Goal: Complete application form

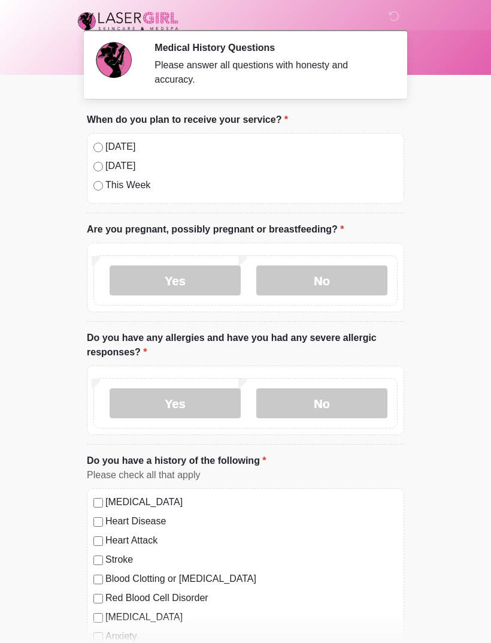
click at [351, 404] on label "No" at bounding box center [321, 403] width 131 height 30
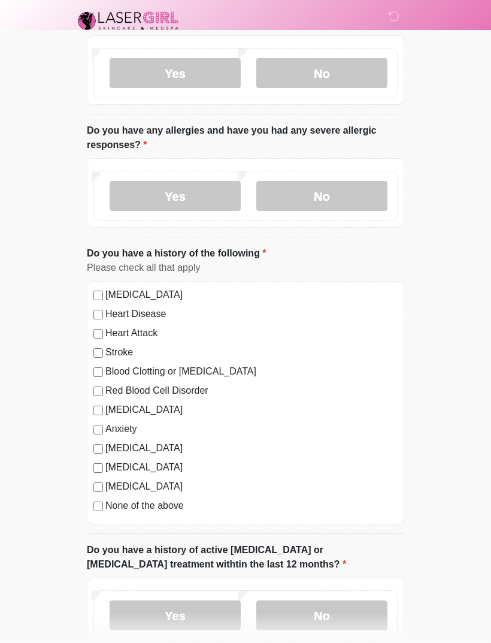
scroll to position [214, 0]
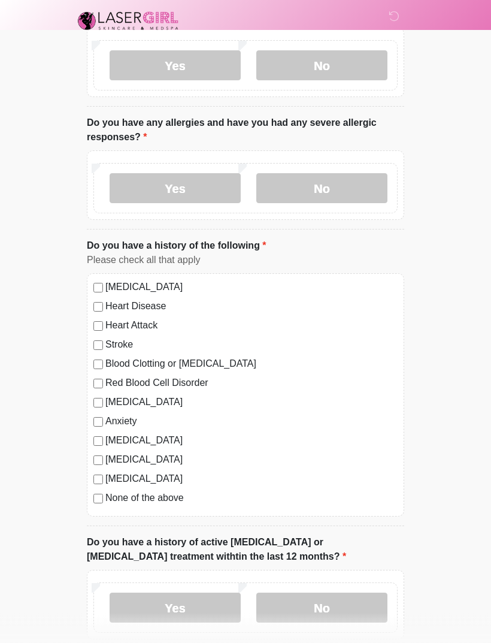
click at [346, 603] on label "No" at bounding box center [321, 608] width 131 height 30
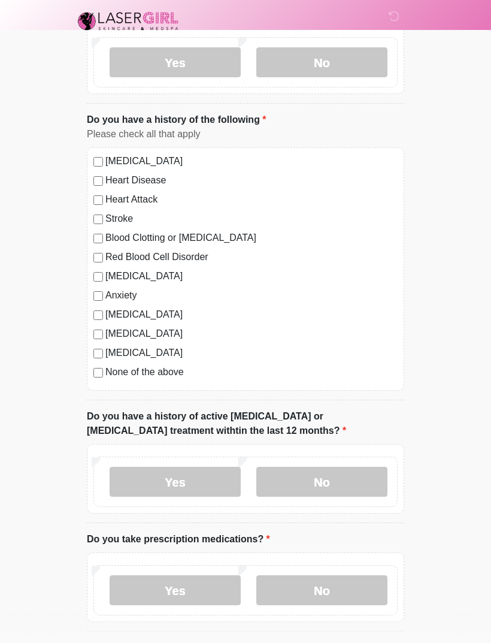
scroll to position [343, 0]
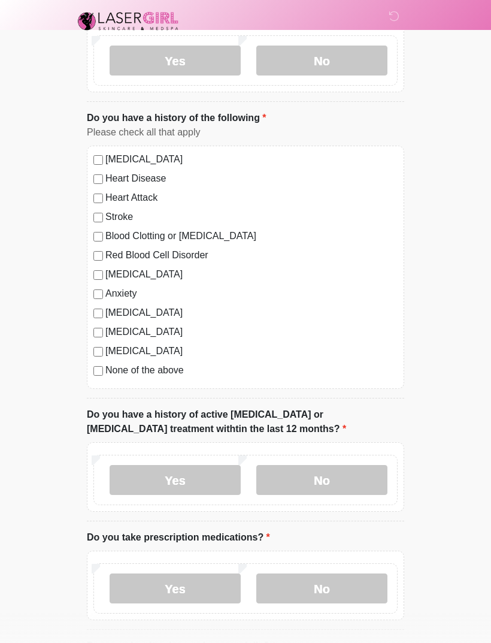
click at [92, 320] on div "[MEDICAL_DATA] Heart Disease Heart Attack Stroke Blood Clotting or [MEDICAL_DAT…" at bounding box center [245, 267] width 317 height 243
click at [370, 599] on label "No" at bounding box center [321, 588] width 131 height 30
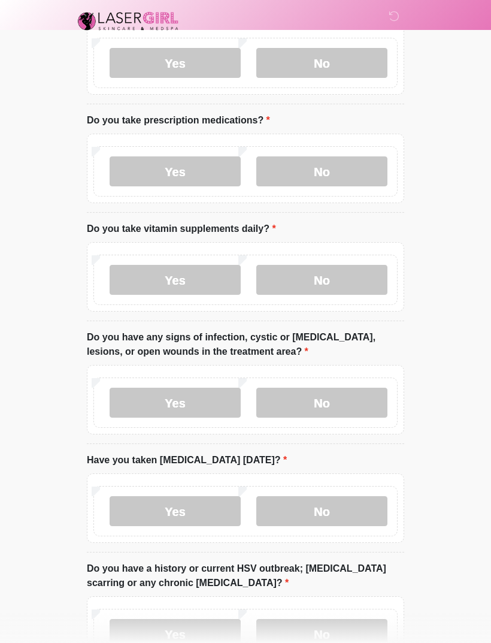
scroll to position [762, 0]
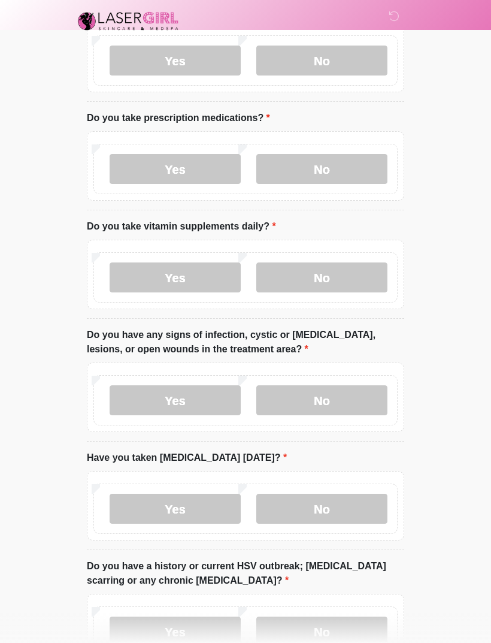
click at [360, 266] on label "No" at bounding box center [321, 277] width 131 height 30
click at [374, 402] on label "No" at bounding box center [321, 400] width 131 height 30
click at [366, 501] on label "No" at bounding box center [321, 508] width 131 height 30
click at [384, 625] on label "No" at bounding box center [321, 631] width 131 height 30
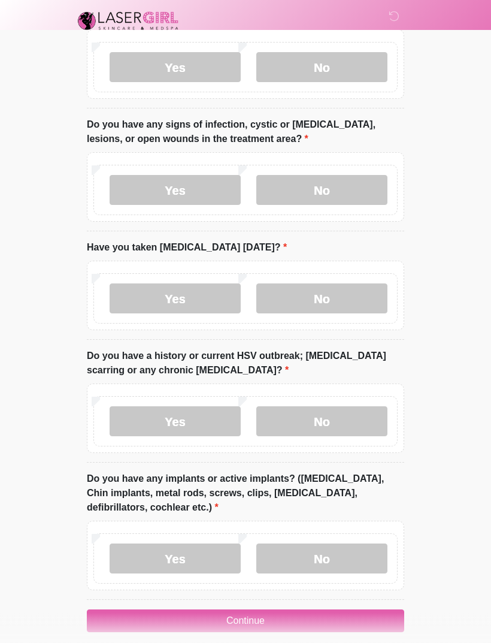
scroll to position [984, 0]
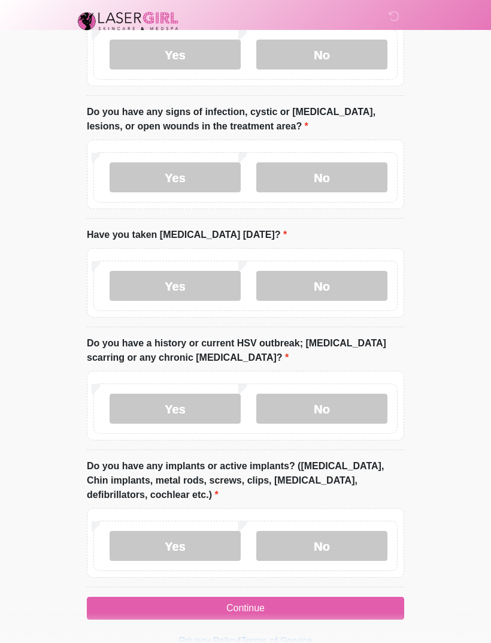
click at [380, 553] on label "No" at bounding box center [321, 546] width 131 height 30
click at [344, 608] on button "Continue" at bounding box center [245, 607] width 317 height 23
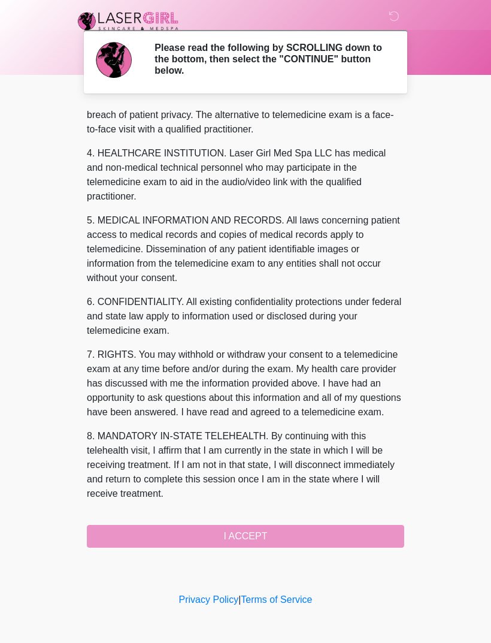
scroll to position [320, 0]
click at [296, 530] on button "I ACCEPT" at bounding box center [245, 536] width 317 height 23
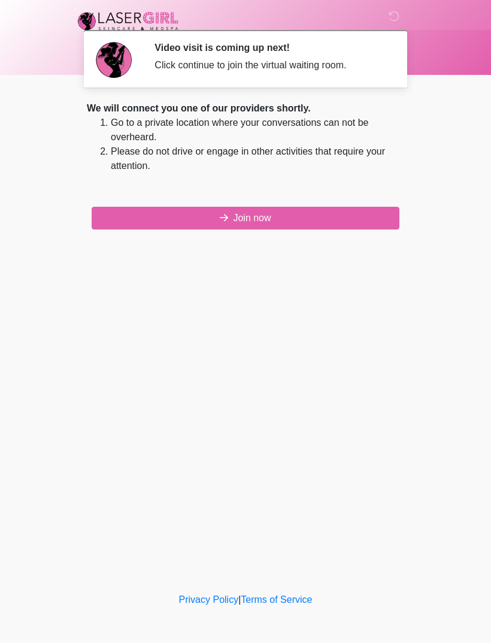
click at [343, 213] on button "Join now" at bounding box center [246, 218] width 308 height 23
